Goal: Task Accomplishment & Management: Complete application form

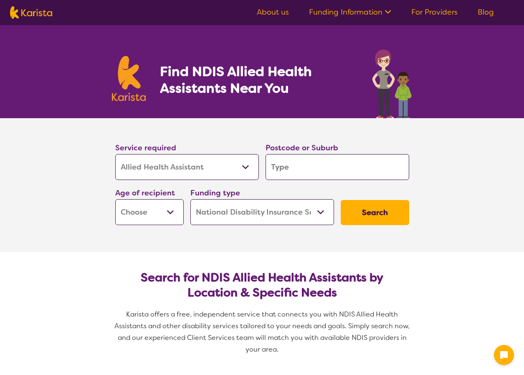
select select "Allied Health Assistant"
select select "NDIS"
select select "Allied Health Assistant"
select select "NDIS"
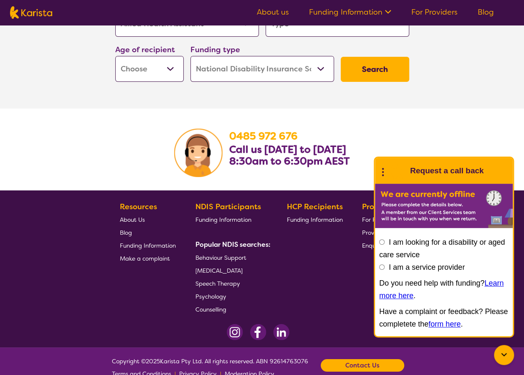
scroll to position [1361, 0]
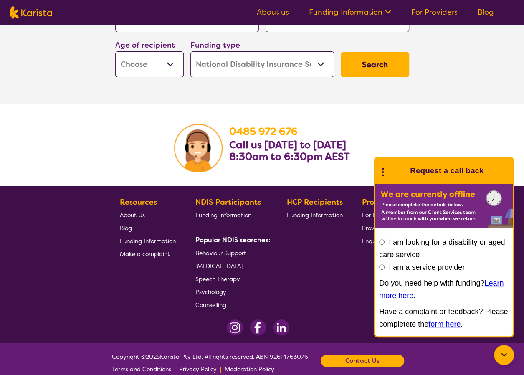
click at [519, 104] on section "[PHONE_NUMBER] Call us [DATE] to [DATE] 8:30am to 6:30pm AEST" at bounding box center [262, 145] width 524 height 82
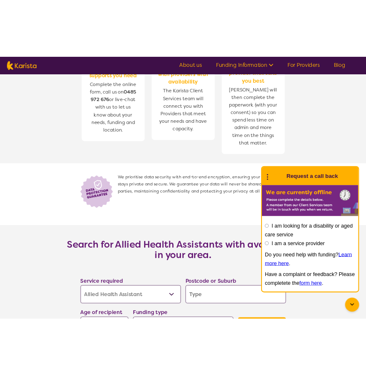
scroll to position [1069, 0]
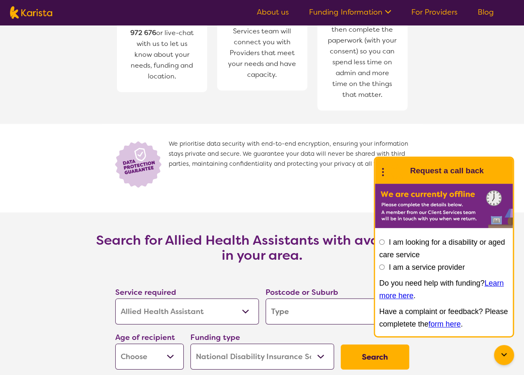
click at [280, 300] on input "search" at bounding box center [338, 312] width 144 height 26
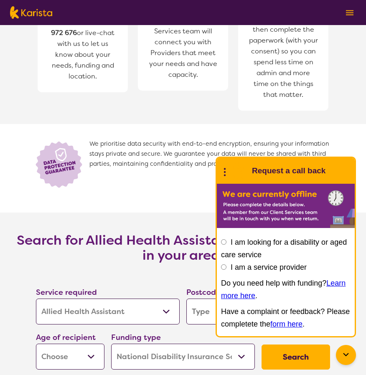
click at [364, 140] on section "We prioritise data security with end-to-end encryption, ensuring your informati…" at bounding box center [183, 168] width 366 height 89
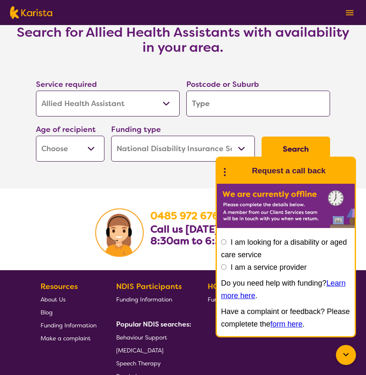
scroll to position [1277, 0]
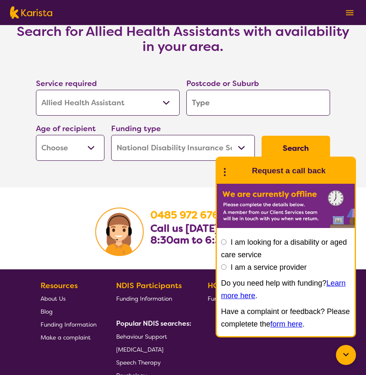
click at [230, 90] on input "search" at bounding box center [258, 103] width 144 height 26
type input "6"
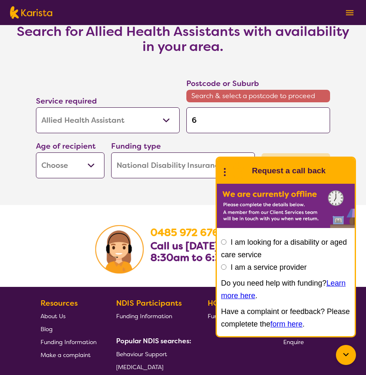
type input "61"
type input "611"
type input "6110"
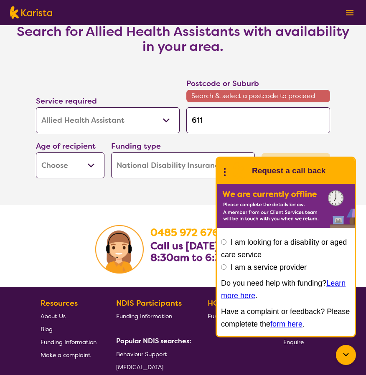
type input "6110"
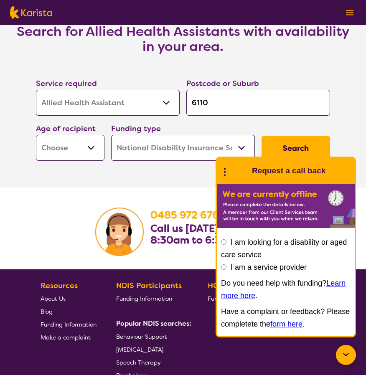
type input "6110"
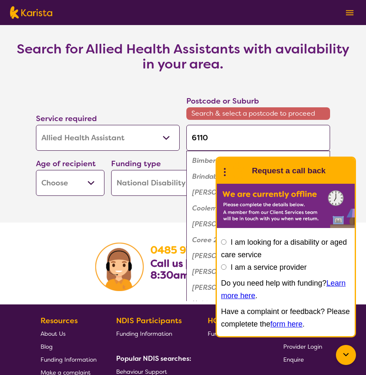
scroll to position [1295, 0]
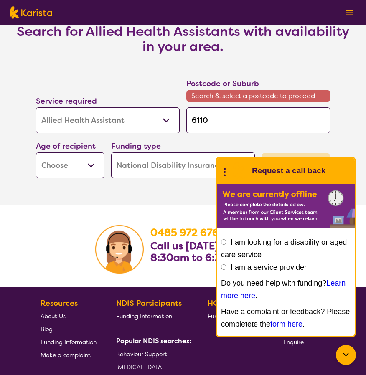
type input "6110"
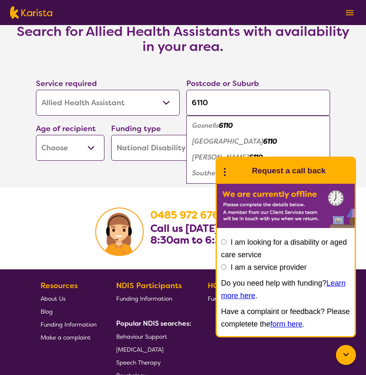
type input "6110"
click at [230, 137] on em "Huntingdale" at bounding box center [227, 141] width 71 height 9
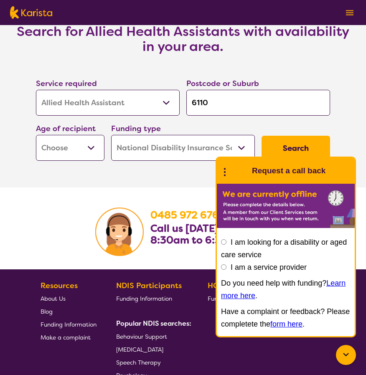
click at [81, 142] on select "Early Childhood - 0 to 9 Child - 10 to 11 Adolescent - 12 to 17 Adult - 18 to 6…" at bounding box center [70, 148] width 68 height 26
select select "CH"
click at [36, 135] on select "Early Childhood - 0 to 9 Child - 10 to 11 Adolescent - 12 to 17 Adult - 18 to 6…" at bounding box center [70, 148] width 68 height 26
select select "CH"
click at [165, 137] on select "Home Care Package (HCP) National Disability Insurance Scheme (NDIS) I don't know" at bounding box center [183, 148] width 144 height 26
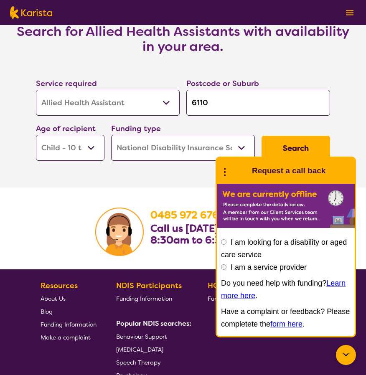
click at [111, 135] on select "Home Care Package (HCP) National Disability Insurance Scheme (NDIS) I don't know" at bounding box center [183, 148] width 144 height 26
click at [285, 136] on button "Search" at bounding box center [295, 148] width 68 height 25
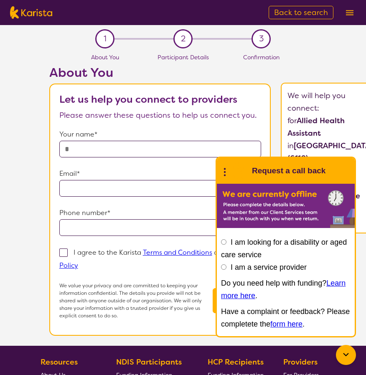
click at [304, 62] on section "1 About You 2 Participant Details 3 Confirmation About You Let us help you conn…" at bounding box center [183, 185] width 366 height 321
click at [247, 268] on label "I am a service provider" at bounding box center [269, 267] width 76 height 8
click at [226, 268] on input "I am a service provider" at bounding box center [223, 266] width 5 height 5
radio input "true"
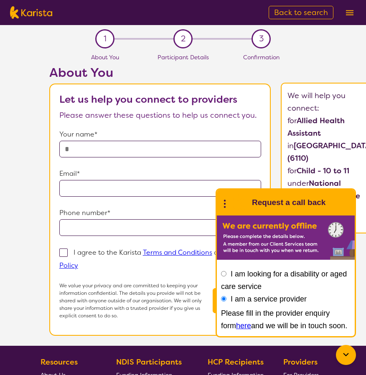
click at [346, 12] on img at bounding box center [350, 12] width 8 height 5
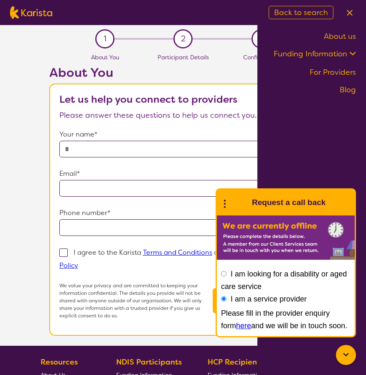
click at [344, 40] on link "About us" at bounding box center [340, 36] width 32 height 10
select select "Allied Health Assistant"
select select "CH"
select select "NDIS"
select select "Allied Health Assistant"
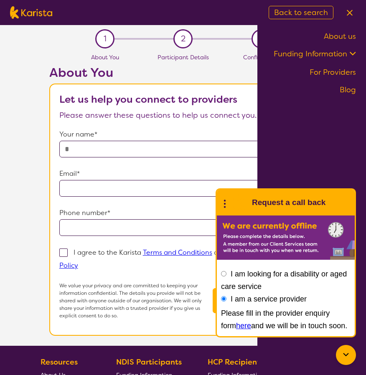
select select "CH"
select select "NDIS"
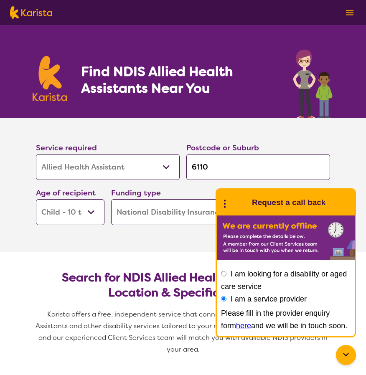
scroll to position [1277, 0]
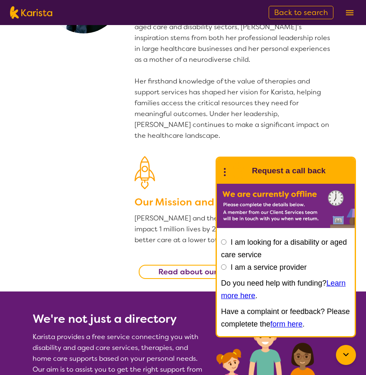
scroll to position [84, 0]
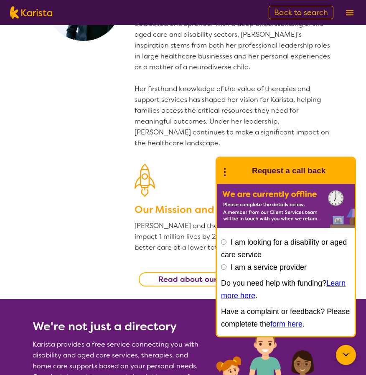
click at [352, 9] on button at bounding box center [349, 12] width 13 height 13
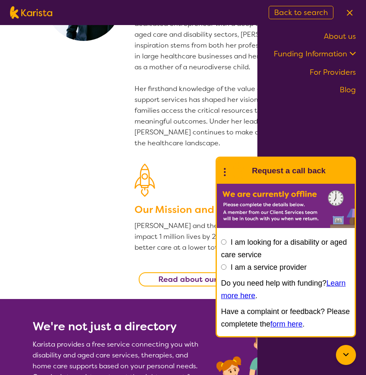
scroll to position [0, 0]
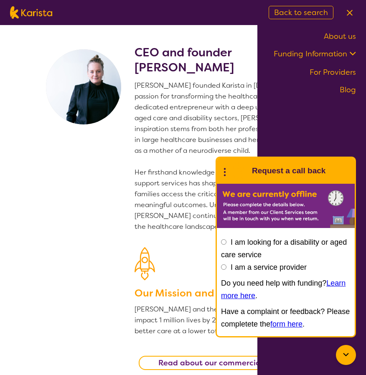
click at [10, 0] on nav "About us Funding Information NDIS - National Disability Insurance Scheme HCP - …" at bounding box center [183, 12] width 366 height 25
